Goal: Task Accomplishment & Management: Manage account settings

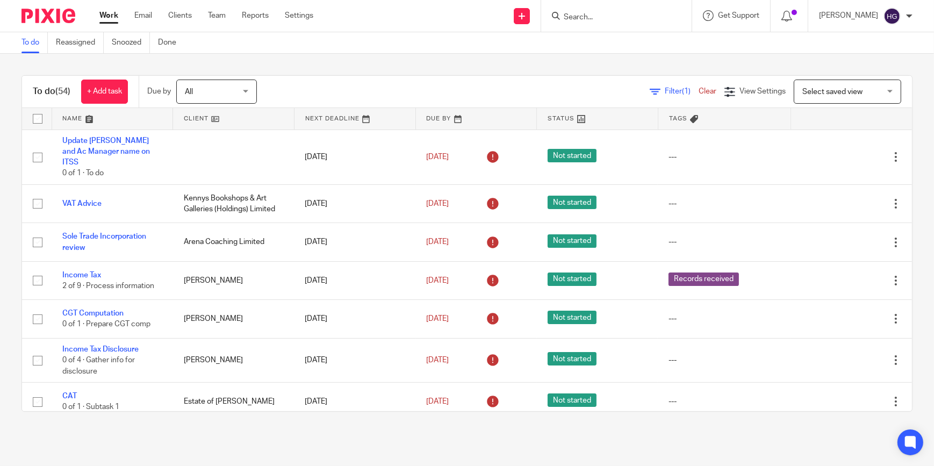
click at [612, 13] on input "Search" at bounding box center [611, 18] width 97 height 10
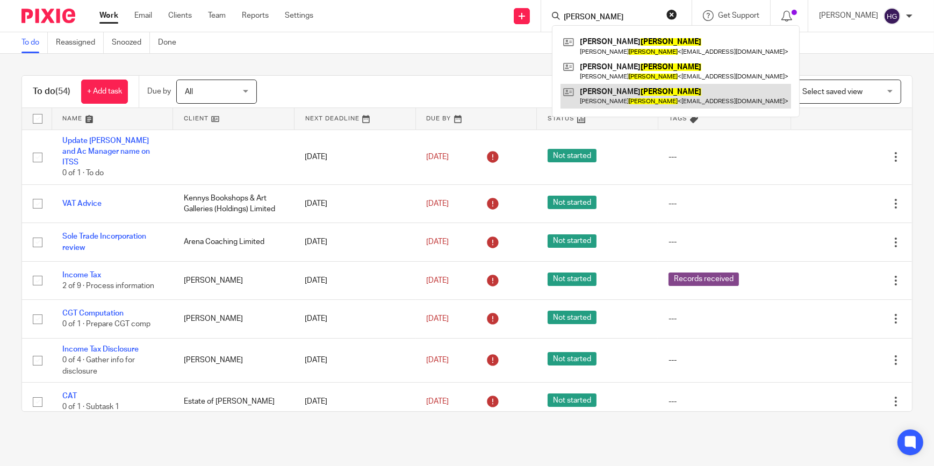
type input "foley"
click at [622, 90] on link at bounding box center [676, 96] width 231 height 25
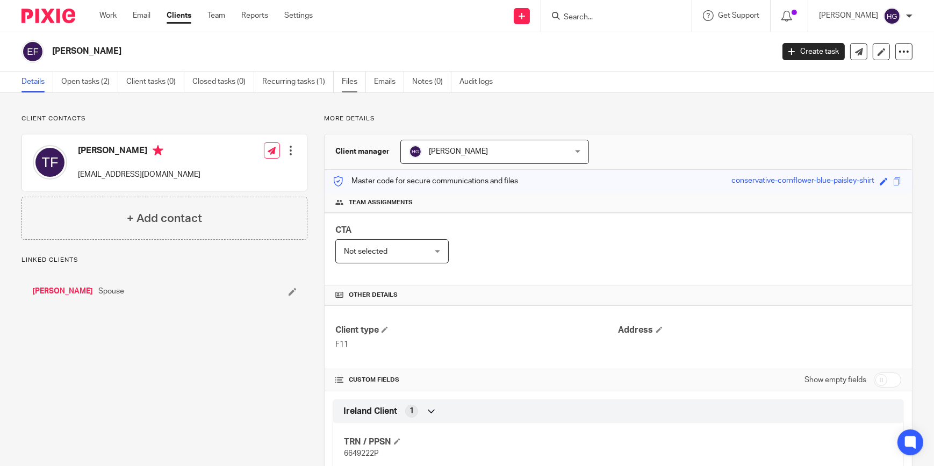
click at [344, 82] on link "Files" at bounding box center [354, 81] width 24 height 21
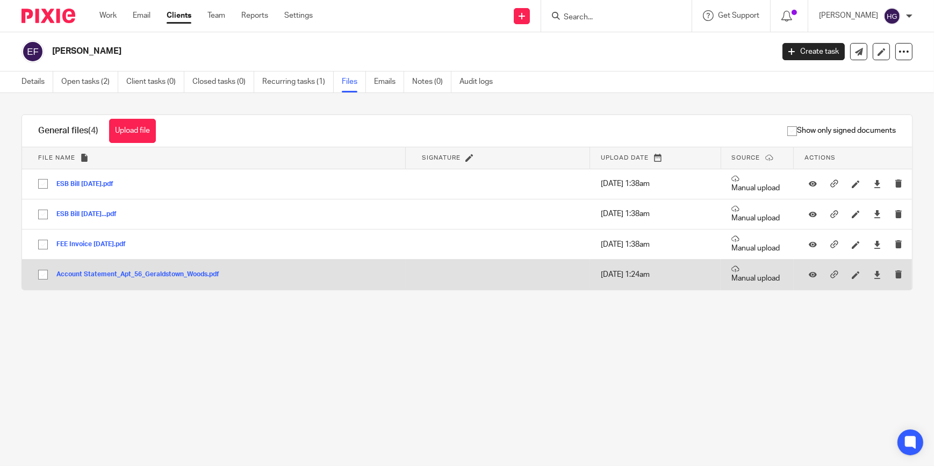
click at [96, 271] on button "Account Statement_Apt_56_Geraldstown_Woods.pdf" at bounding box center [141, 275] width 171 height 8
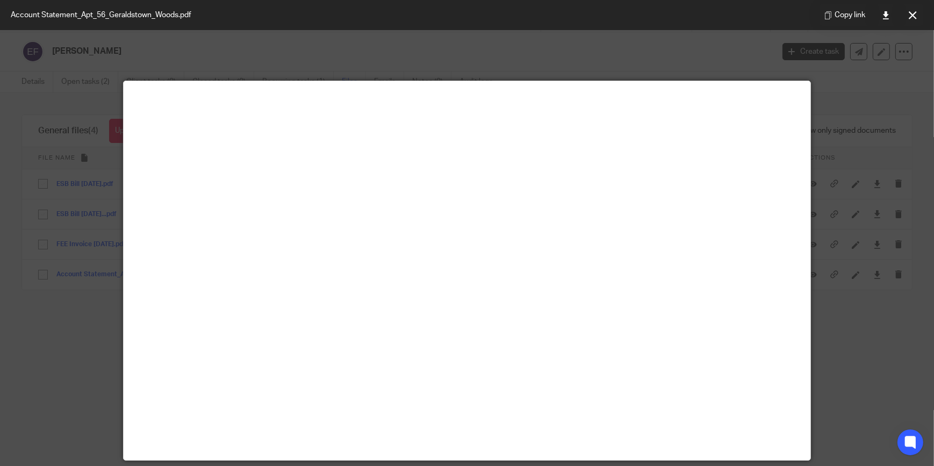
click at [721, 49] on div at bounding box center [467, 233] width 934 height 466
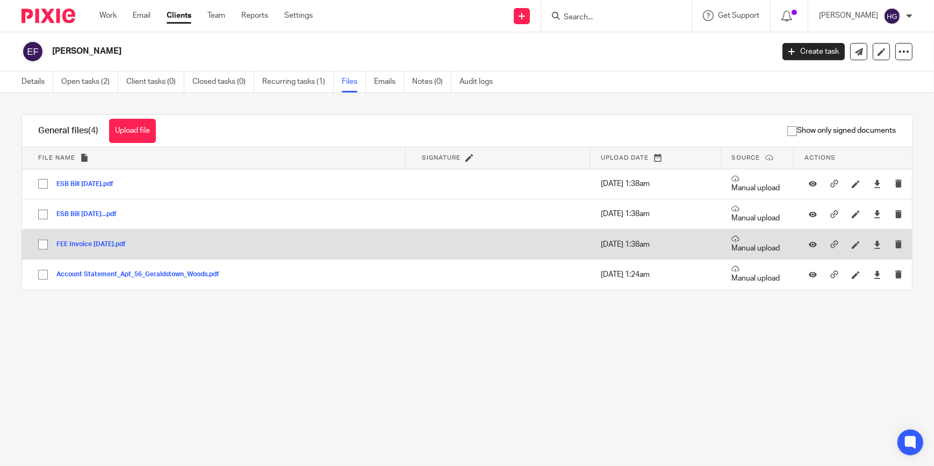
click at [83, 242] on button "FEE Invoice February 2024.pdf" at bounding box center [94, 245] width 77 height 8
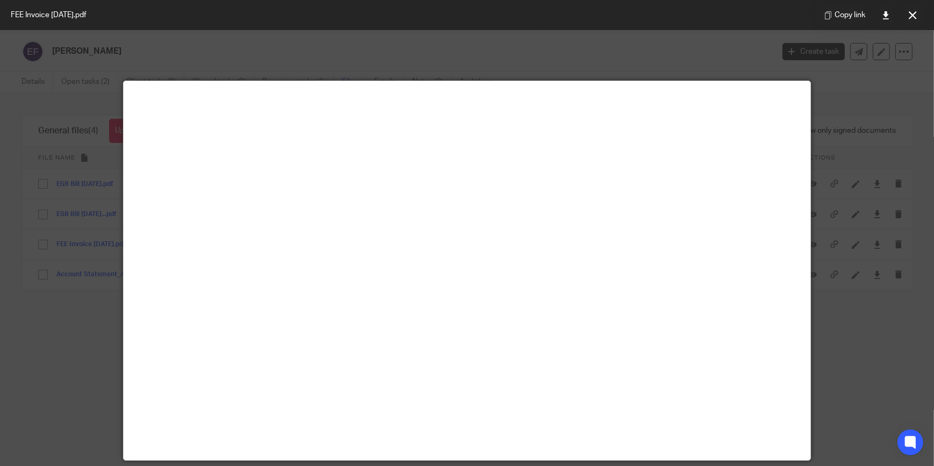
click at [581, 54] on div at bounding box center [467, 233] width 934 height 466
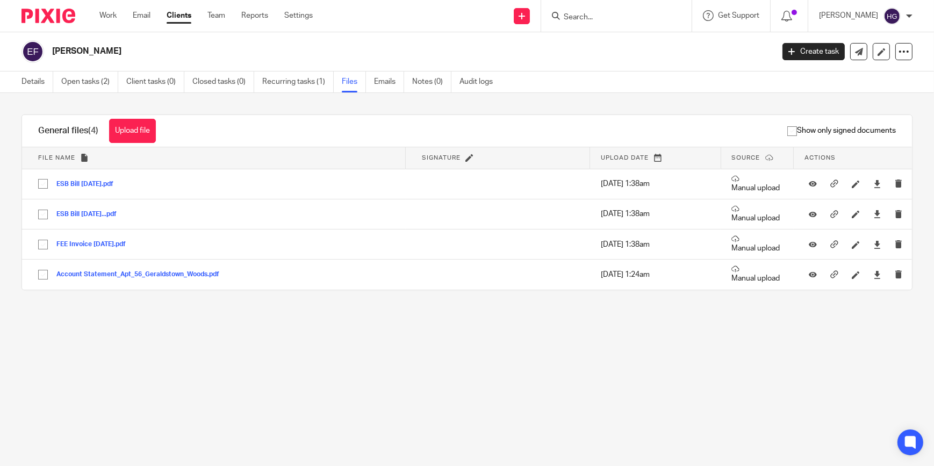
click at [593, 16] on input "Search" at bounding box center [611, 18] width 97 height 10
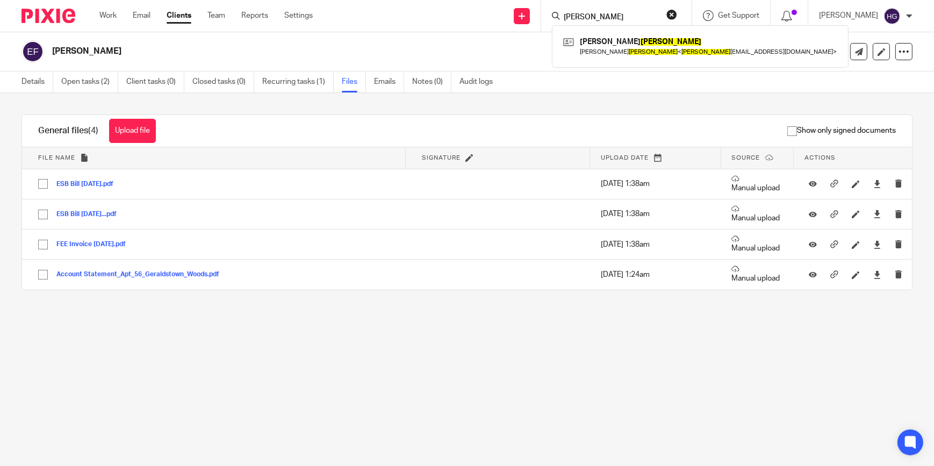
type input "kidd"
click button "submit" at bounding box center [0, 0] width 0 height 0
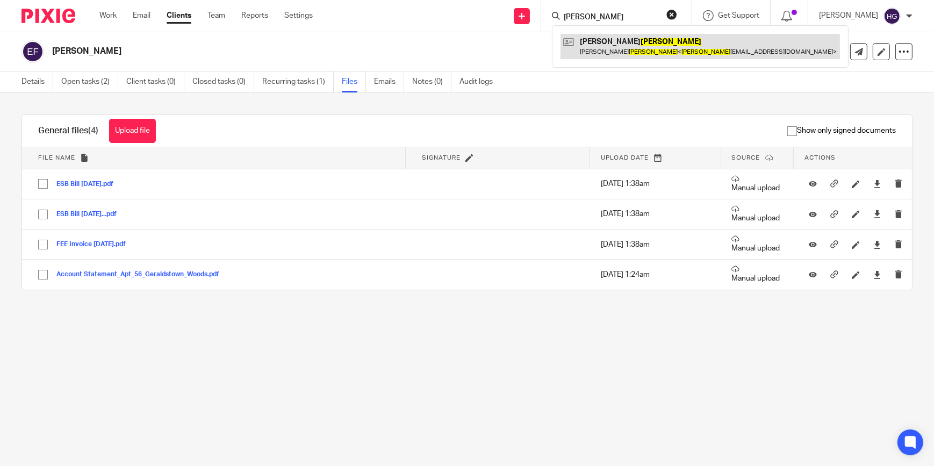
click at [607, 42] on link at bounding box center [701, 46] width 280 height 25
click at [652, 49] on link at bounding box center [701, 46] width 280 height 25
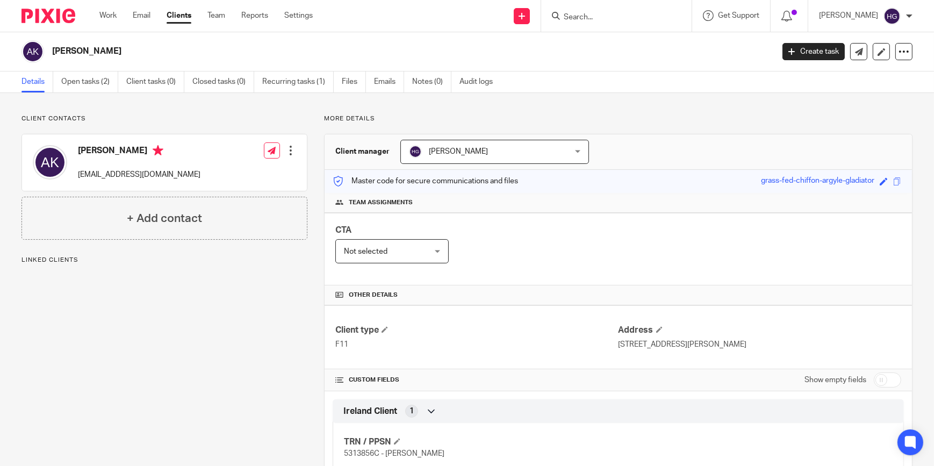
click at [352, 83] on link "Files" at bounding box center [354, 81] width 24 height 21
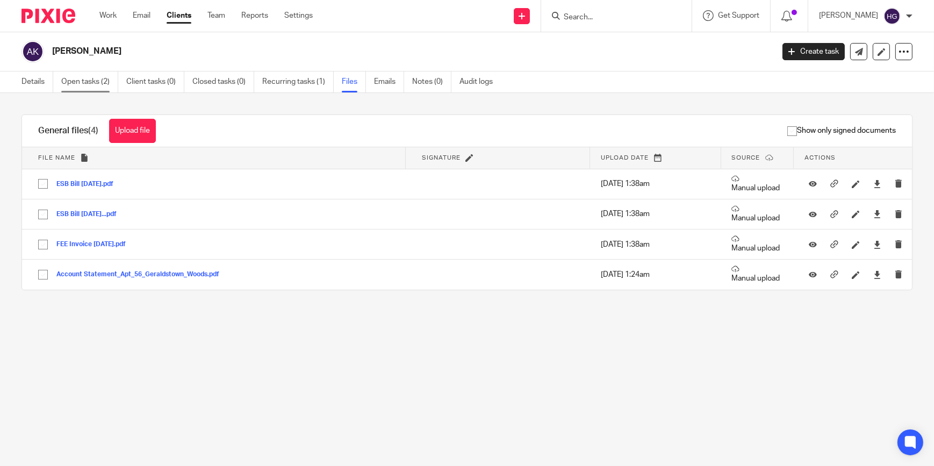
click at [96, 82] on link "Open tasks (2)" at bounding box center [89, 81] width 57 height 21
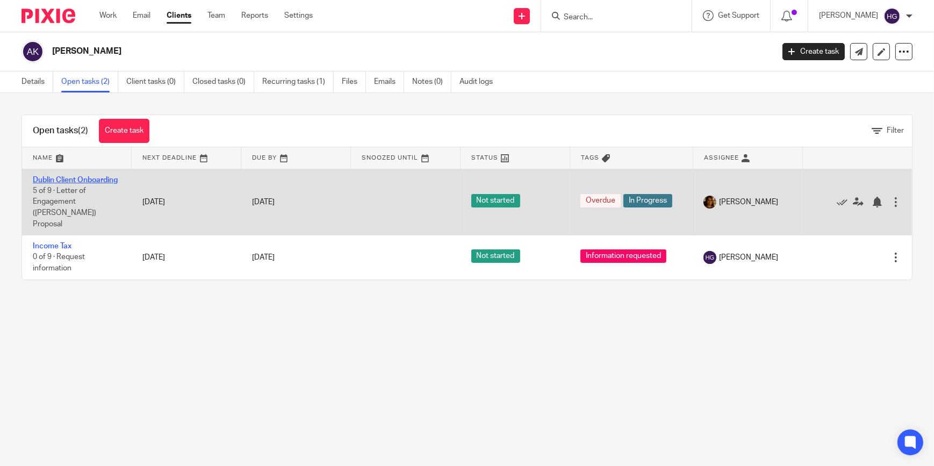
click at [65, 184] on link "Dublin Client Onboarding" at bounding box center [75, 180] width 85 height 8
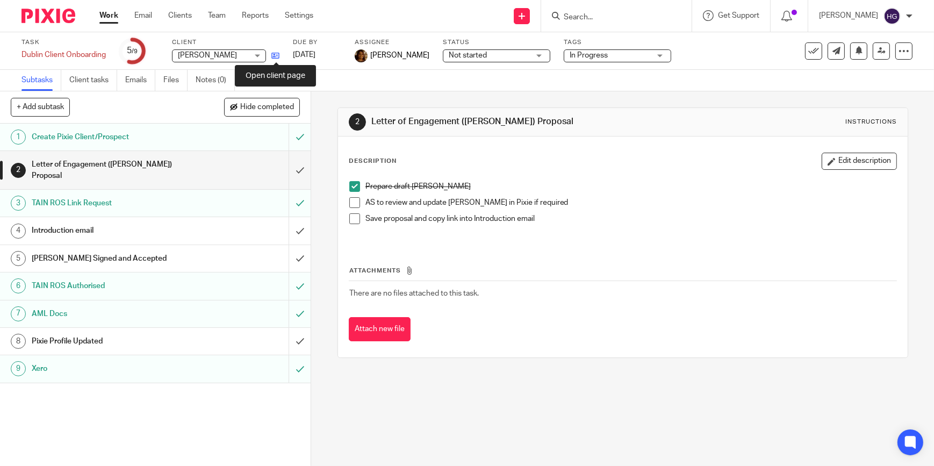
click at [276, 58] on icon at bounding box center [275, 56] width 8 height 8
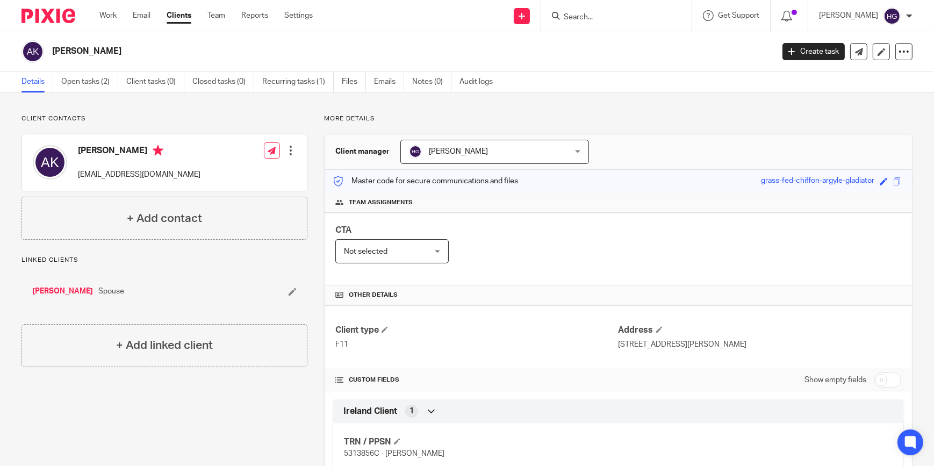
click at [612, 13] on input "Search" at bounding box center [611, 18] width 97 height 10
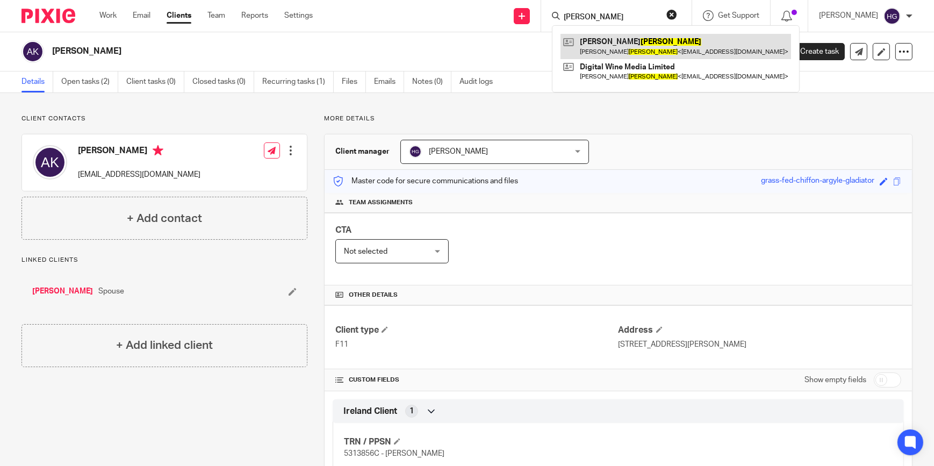
type input "[PERSON_NAME]"
click at [619, 40] on link at bounding box center [676, 46] width 231 height 25
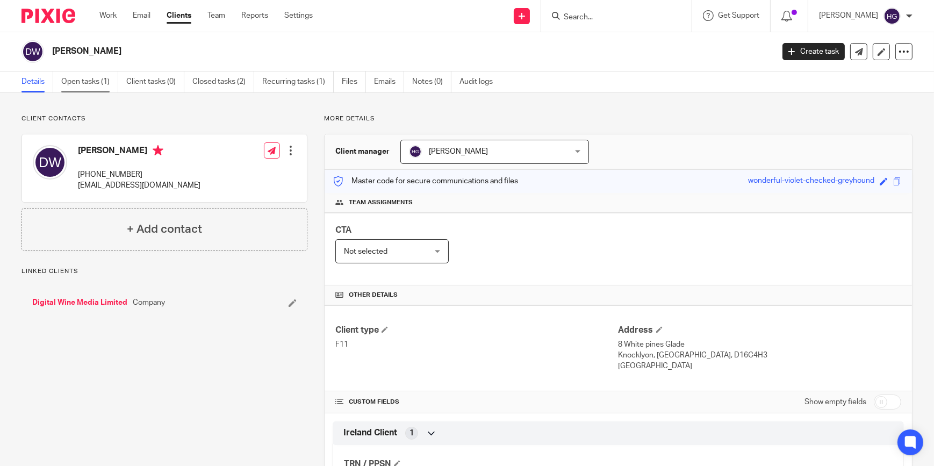
click at [105, 81] on link "Open tasks (1)" at bounding box center [89, 81] width 57 height 21
